Goal: Task Accomplishment & Management: Manage account settings

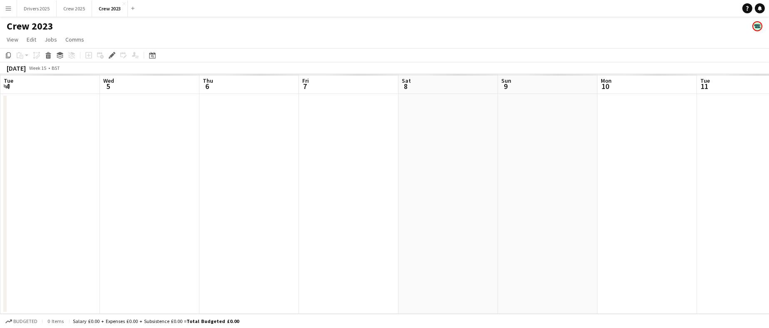
scroll to position [0, 286]
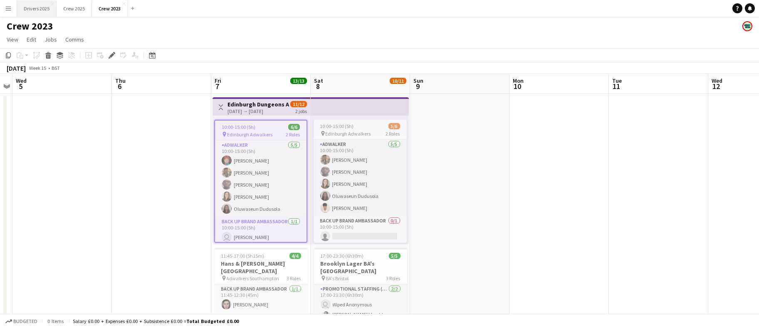
click at [40, 15] on button "Drivers 2025 Close" at bounding box center [37, 8] width 40 height 16
click at [41, 7] on button "Drivers 2025 Close" at bounding box center [37, 8] width 40 height 16
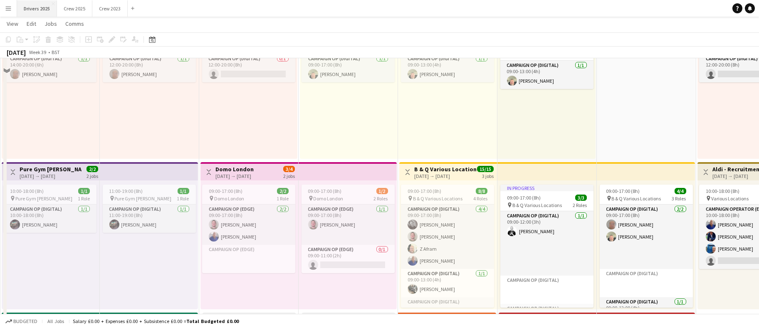
scroll to position [666, 0]
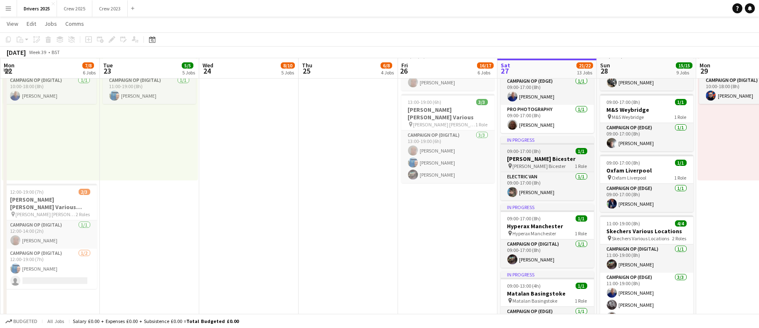
click at [508, 148] on span "09:00-17:00 (8h)" at bounding box center [525, 151] width 34 height 6
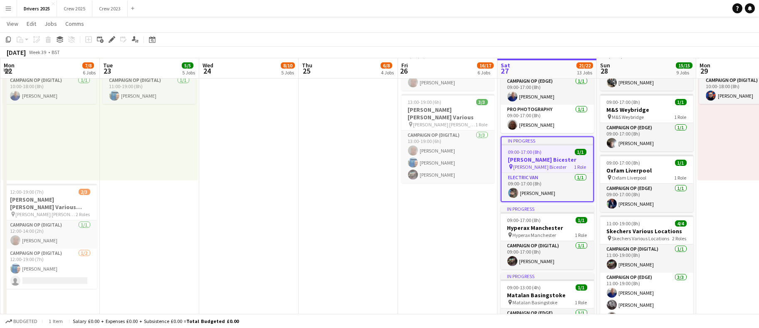
scroll to position [0, 285]
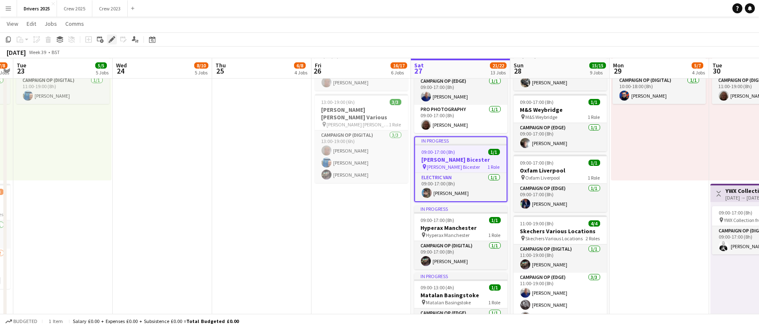
click at [113, 35] on div "Edit" at bounding box center [112, 40] width 10 height 10
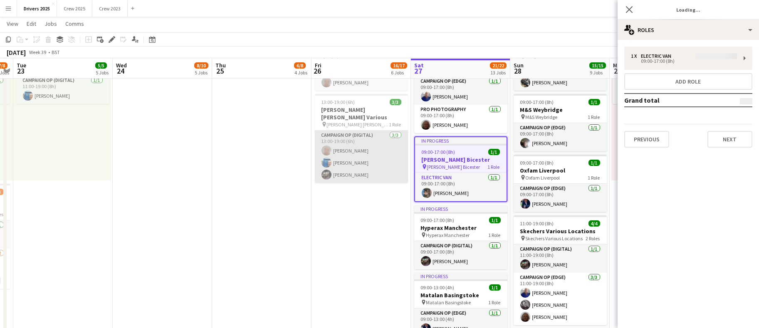
type input "**********"
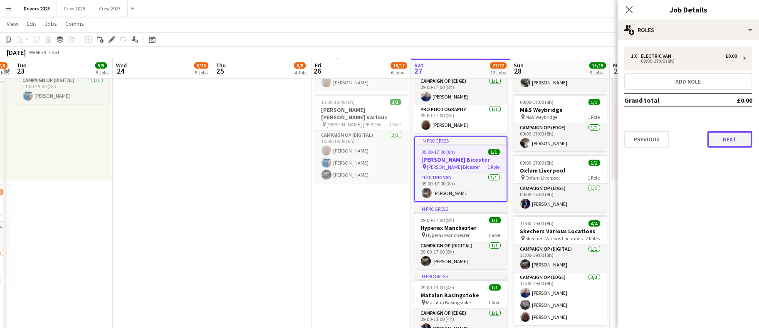
click at [722, 141] on button "Next" at bounding box center [730, 139] width 45 height 17
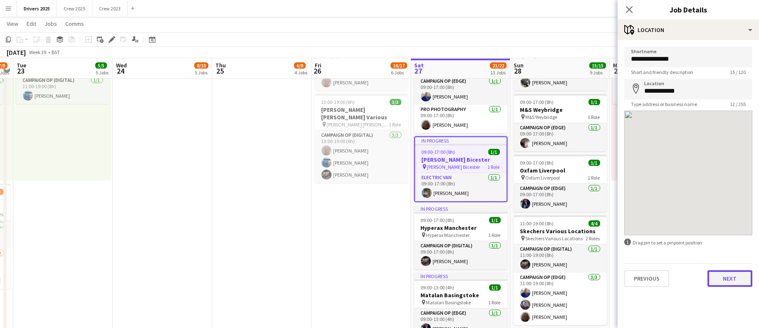
click at [739, 280] on button "Next" at bounding box center [730, 278] width 45 height 17
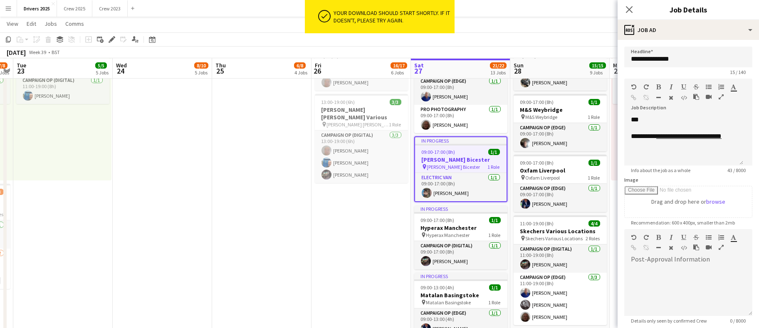
scroll to position [117, 0]
